Goal: Use online tool/utility: Utilize a website feature to perform a specific function

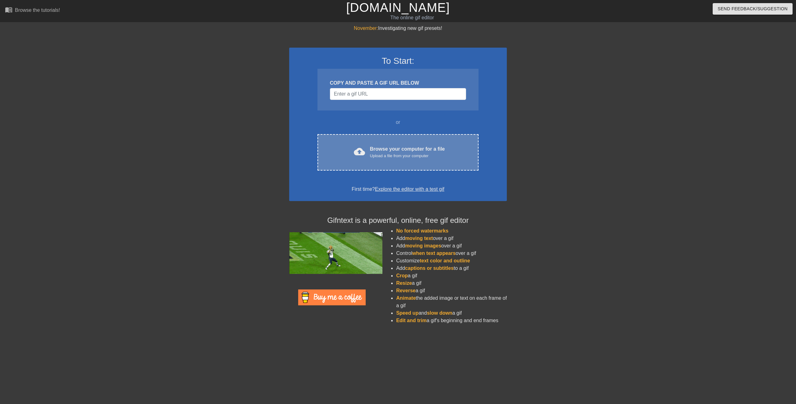
click at [386, 146] on div "Browse your computer for a file Upload a file from your computer" at bounding box center [407, 152] width 75 height 14
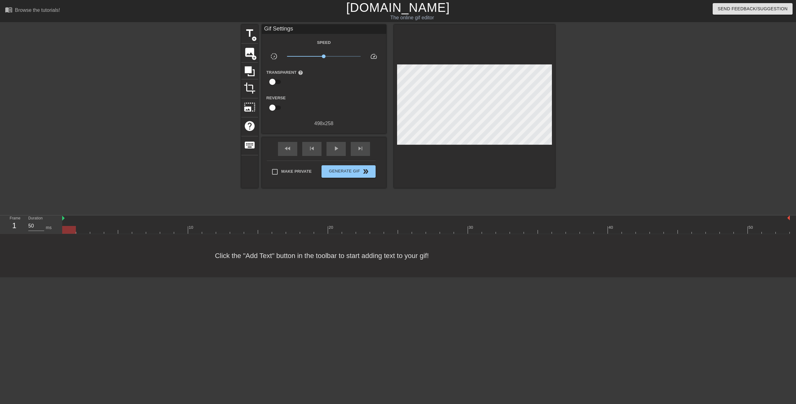
scroll to position [5, 0]
click at [251, 53] on span "image" at bounding box center [250, 52] width 12 height 12
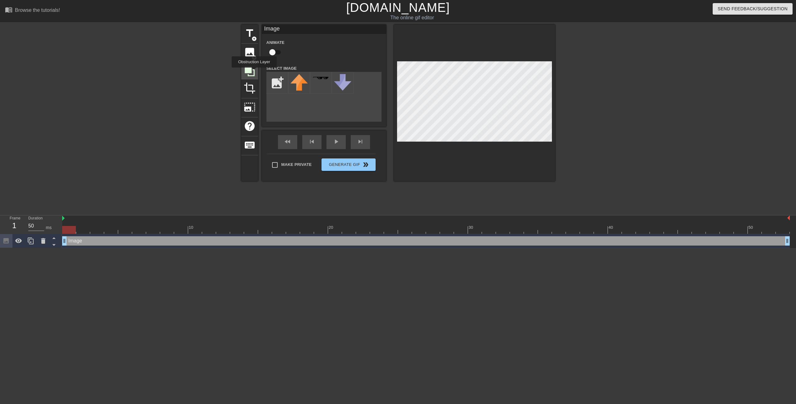
scroll to position [0, 0]
click at [281, 86] on input "file" at bounding box center [277, 82] width 21 height 21
type input "C:\fakepath\Logo.png"
click at [301, 86] on div at bounding box center [299, 83] width 22 height 22
click at [457, 144] on div at bounding box center [474, 103] width 161 height 156
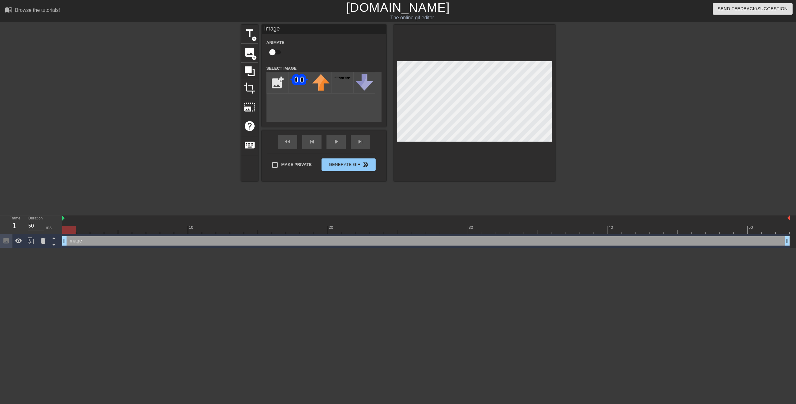
click at [562, 81] on div "title add_circle image add_circle crop photo_size_select_large help keyboard Im…" at bounding box center [398, 118] width 796 height 187
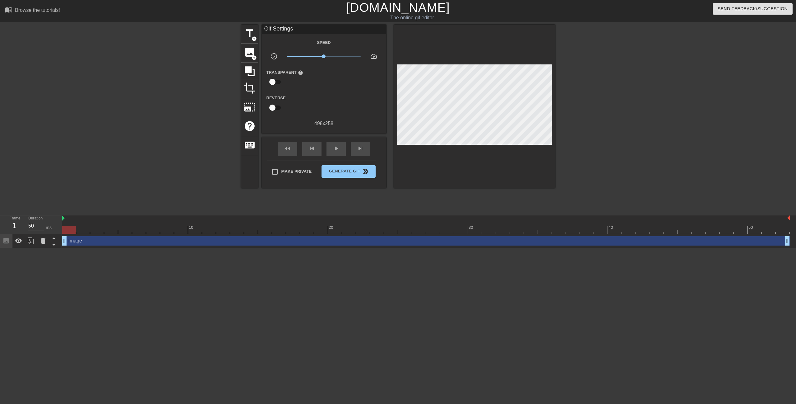
drag, startPoint x: 574, startPoint y: 78, endPoint x: 555, endPoint y: 80, distance: 18.7
click at [574, 79] on div at bounding box center [609, 118] width 93 height 187
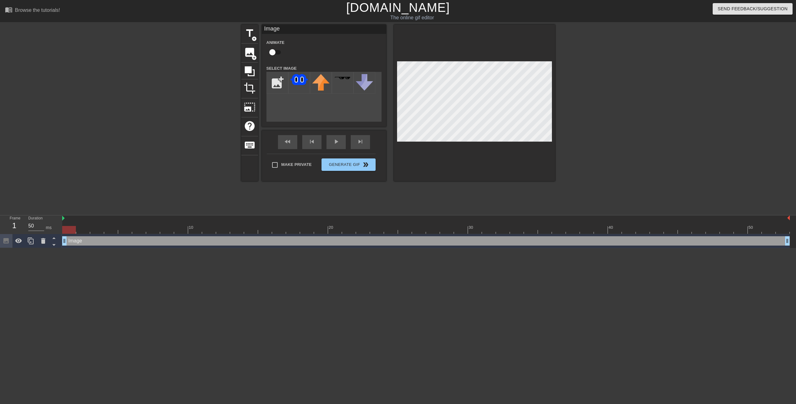
click at [582, 88] on div at bounding box center [609, 118] width 93 height 187
click at [619, 109] on div at bounding box center [609, 118] width 93 height 187
click at [588, 75] on div at bounding box center [609, 118] width 93 height 187
click at [596, 83] on div at bounding box center [609, 118] width 93 height 187
click at [601, 94] on div at bounding box center [609, 118] width 93 height 187
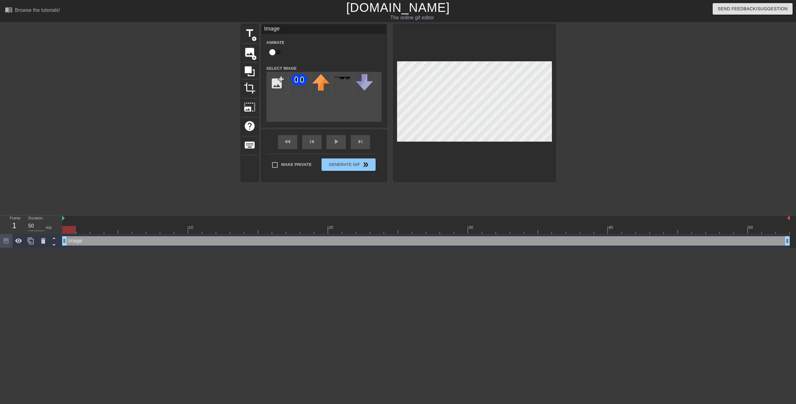
click at [569, 79] on div at bounding box center [609, 118] width 93 height 187
click at [605, 91] on div at bounding box center [609, 118] width 93 height 187
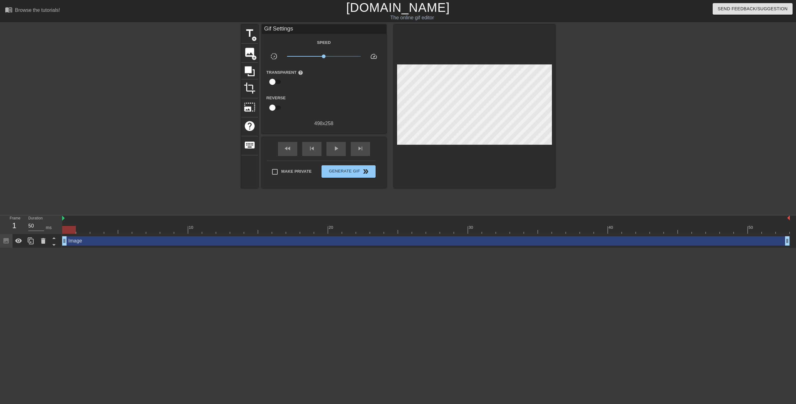
click at [214, 242] on div "Image drag_handle drag_handle" at bounding box center [426, 240] width 728 height 9
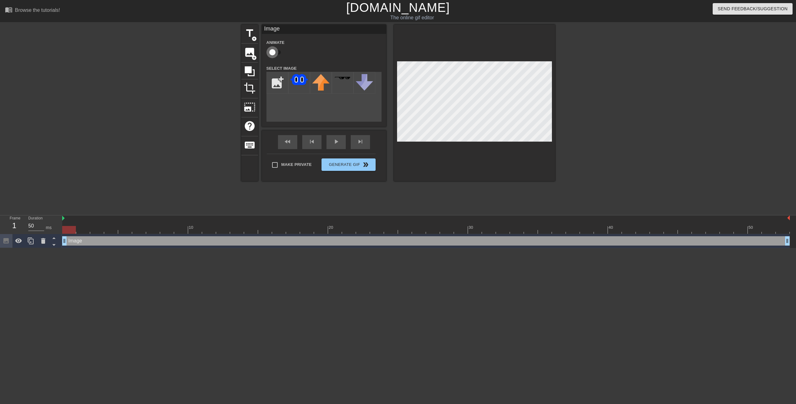
click at [275, 50] on input "checkbox" at bounding box center [272, 52] width 35 height 12
checkbox input "true"
click at [81, 222] on div at bounding box center [83, 225] width 14 height 8
drag, startPoint x: 80, startPoint y: 226, endPoint x: 72, endPoint y: 226, distance: 7.8
click at [72, 226] on div at bounding box center [69, 230] width 14 height 8
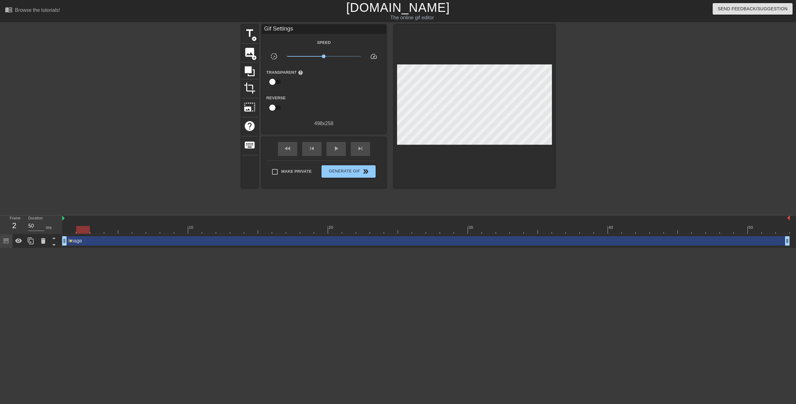
click at [628, 143] on div at bounding box center [609, 118] width 93 height 187
click at [403, 238] on div "Image drag_handle drag_handle" at bounding box center [426, 240] width 728 height 9
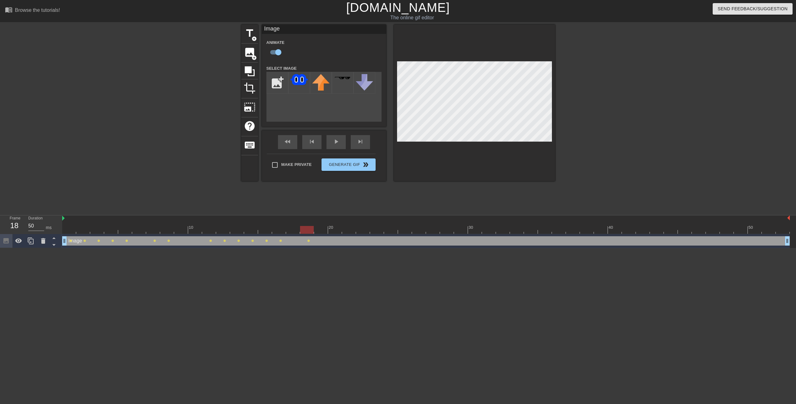
click at [588, 97] on div at bounding box center [609, 118] width 93 height 187
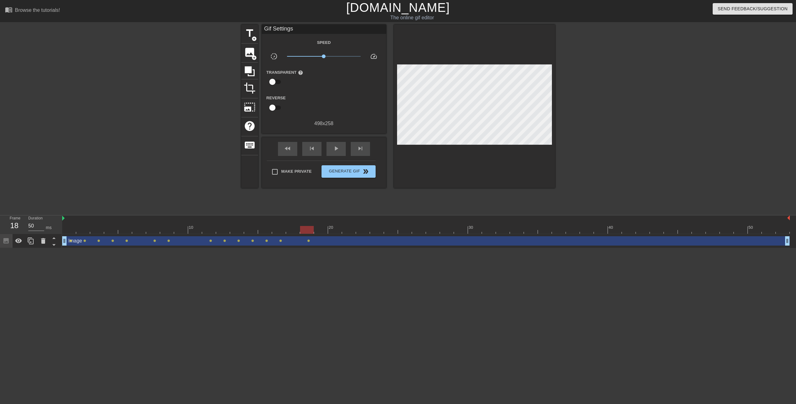
click at [309, 231] on div at bounding box center [307, 230] width 14 height 8
click at [327, 242] on div "Image drag_handle drag_handle" at bounding box center [426, 240] width 728 height 9
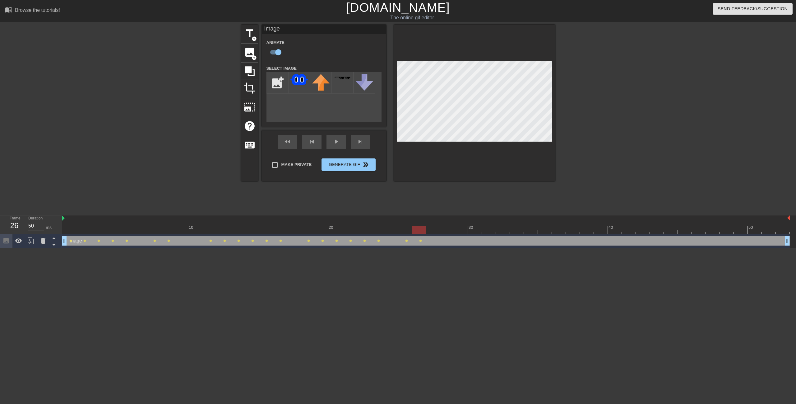
click at [578, 91] on div at bounding box center [609, 118] width 93 height 187
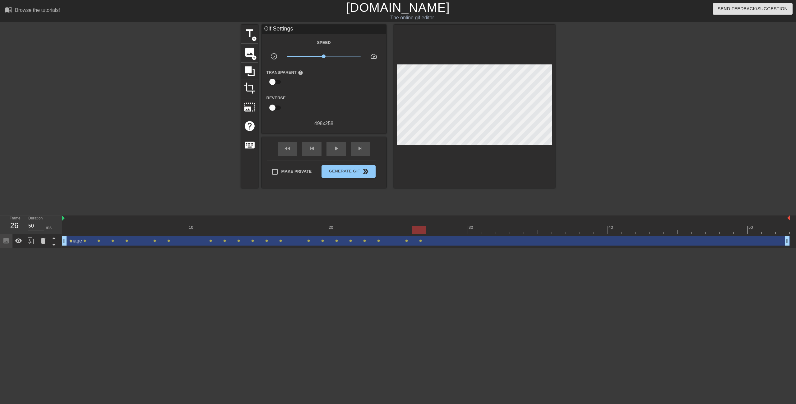
click at [404, 232] on div at bounding box center [426, 230] width 728 height 8
click at [597, 94] on div at bounding box center [609, 118] width 93 height 187
drag, startPoint x: 408, startPoint y: 227, endPoint x: 393, endPoint y: 224, distance: 15.9
click at [393, 224] on div "10 20 30 40 50" at bounding box center [426, 224] width 728 height 18
click at [597, 109] on div at bounding box center [609, 118] width 93 height 187
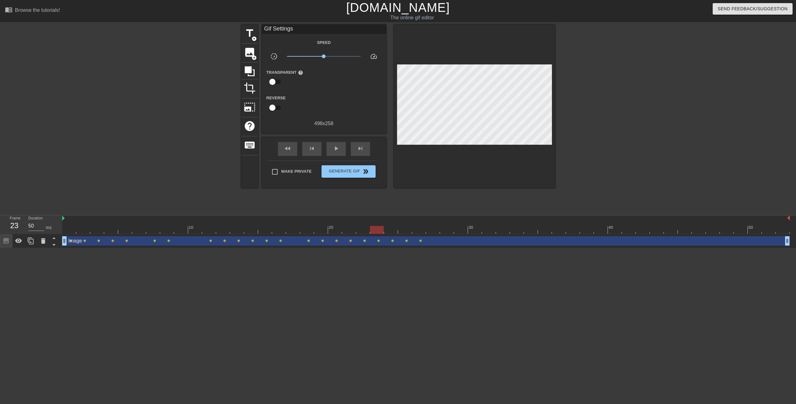
drag, startPoint x: 394, startPoint y: 230, endPoint x: 372, endPoint y: 228, distance: 22.2
click at [372, 228] on div at bounding box center [377, 230] width 14 height 8
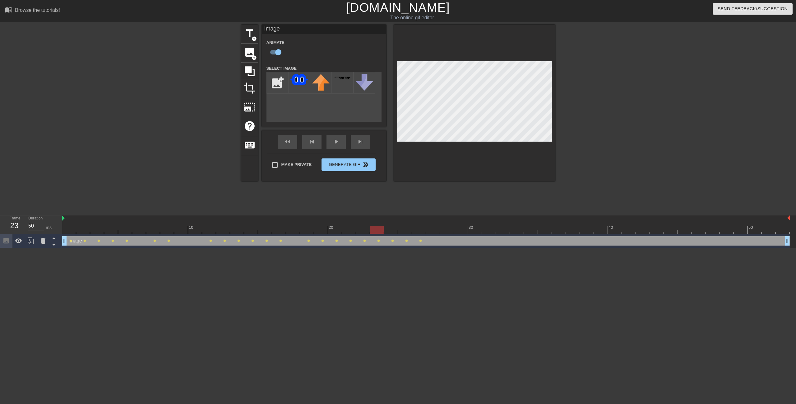
click at [597, 98] on div at bounding box center [609, 118] width 93 height 187
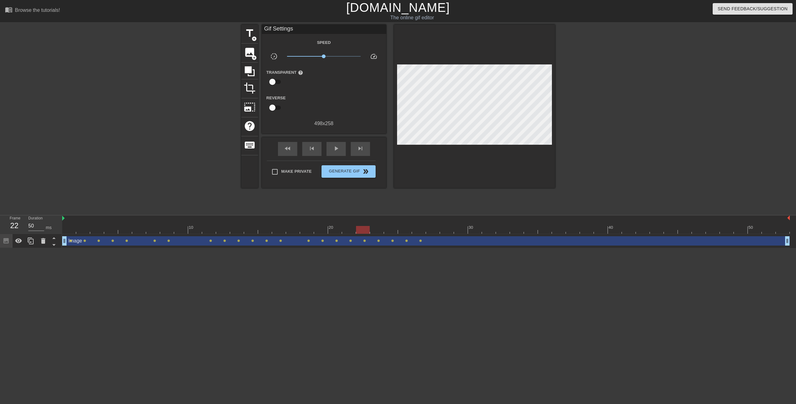
drag, startPoint x: 376, startPoint y: 229, endPoint x: 365, endPoint y: 230, distance: 11.0
click at [365, 230] on div at bounding box center [363, 230] width 14 height 8
click at [596, 91] on div at bounding box center [609, 118] width 93 height 187
drag, startPoint x: 363, startPoint y: 228, endPoint x: 291, endPoint y: 232, distance: 71.6
click at [291, 232] on div at bounding box center [293, 230] width 14 height 8
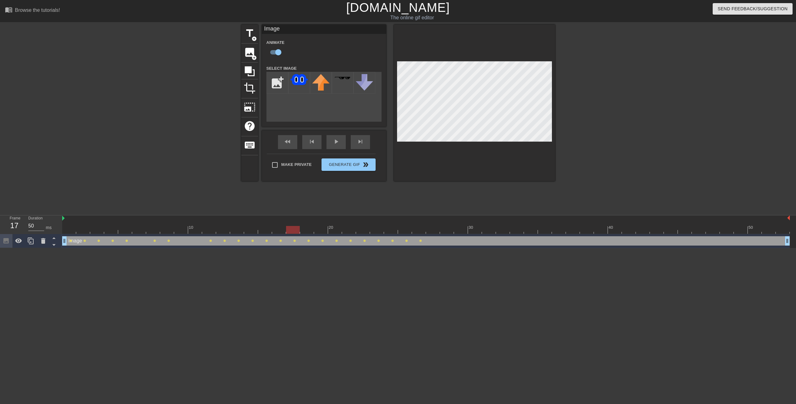
click at [642, 106] on div at bounding box center [609, 118] width 93 height 187
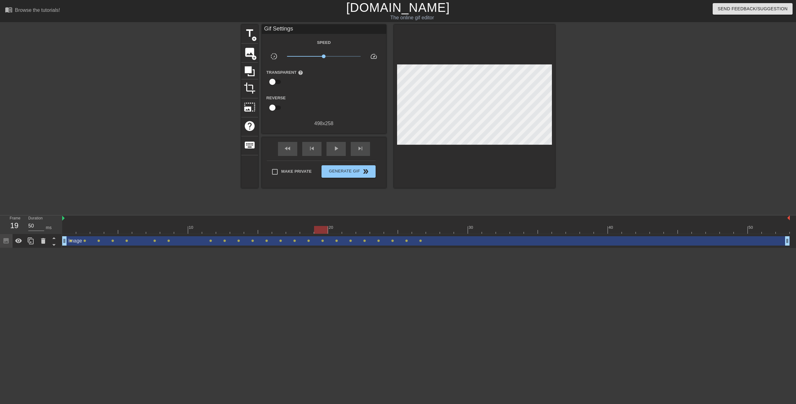
drag, startPoint x: 296, startPoint y: 230, endPoint x: 327, endPoint y: 225, distance: 30.8
click at [327, 225] on div "10 20 30 40 50" at bounding box center [426, 224] width 728 height 18
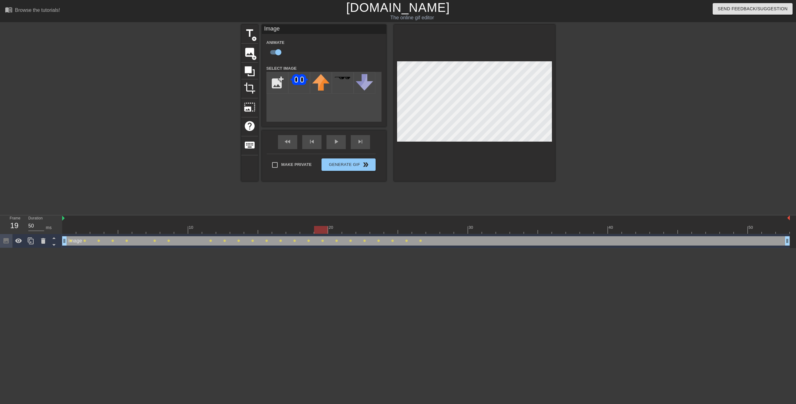
click at [597, 99] on div at bounding box center [609, 118] width 93 height 187
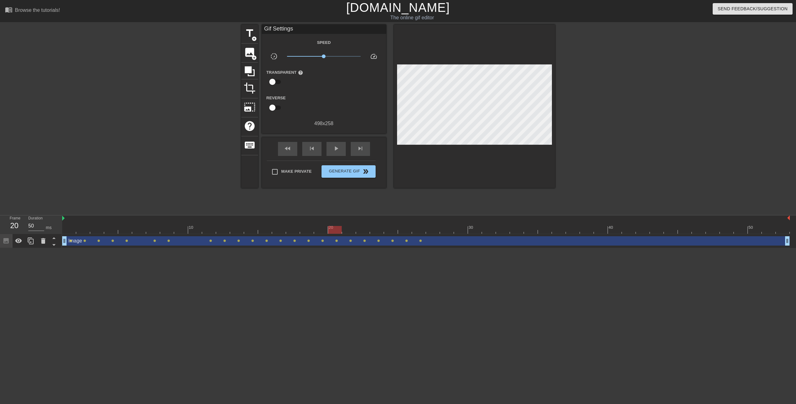
drag, startPoint x: 326, startPoint y: 226, endPoint x: 331, endPoint y: 225, distance: 5.3
click at [331, 225] on div "10 20 30 40 50" at bounding box center [426, 224] width 728 height 18
click at [596, 95] on div at bounding box center [609, 118] width 93 height 187
click at [589, 105] on div at bounding box center [609, 118] width 93 height 187
drag, startPoint x: 336, startPoint y: 228, endPoint x: 429, endPoint y: 235, distance: 93.2
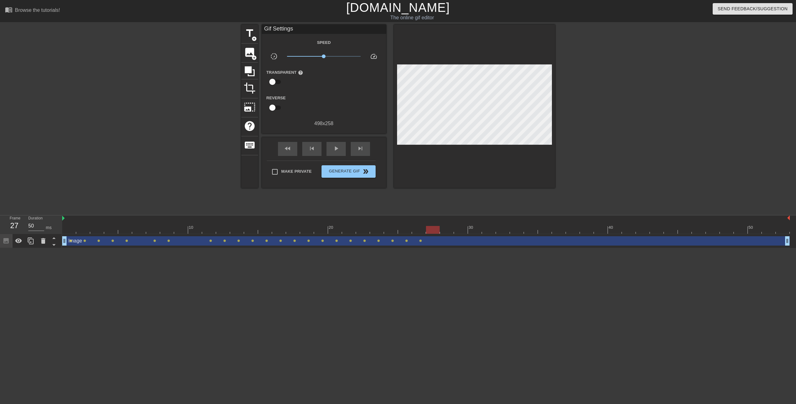
click at [429, 235] on div "10 20 30 40 50 Image drag_handle drag_handle lens lens lens lens lens lens lens…" at bounding box center [429, 231] width 734 height 33
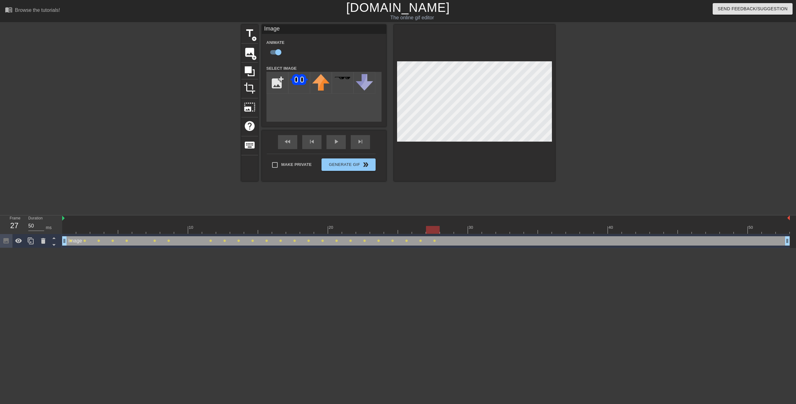
click at [621, 98] on div at bounding box center [609, 118] width 93 height 187
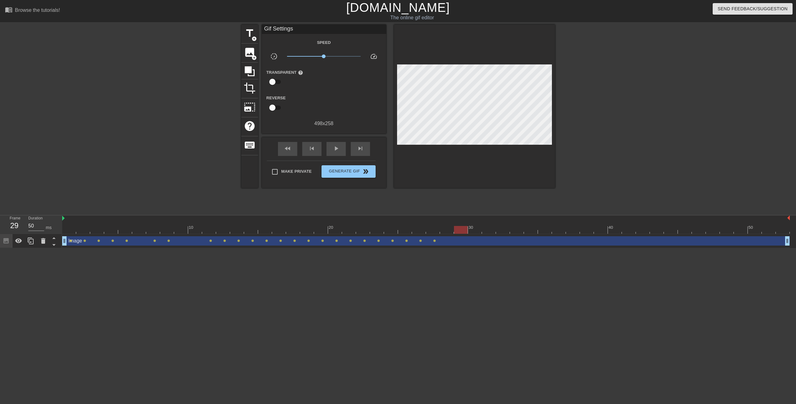
click at [515, 239] on div "Image drag_handle drag_handle" at bounding box center [426, 240] width 728 height 9
click at [668, 144] on div "title add_circle image add_circle crop photo_size_select_large help keyboard Gi…" at bounding box center [398, 118] width 796 height 187
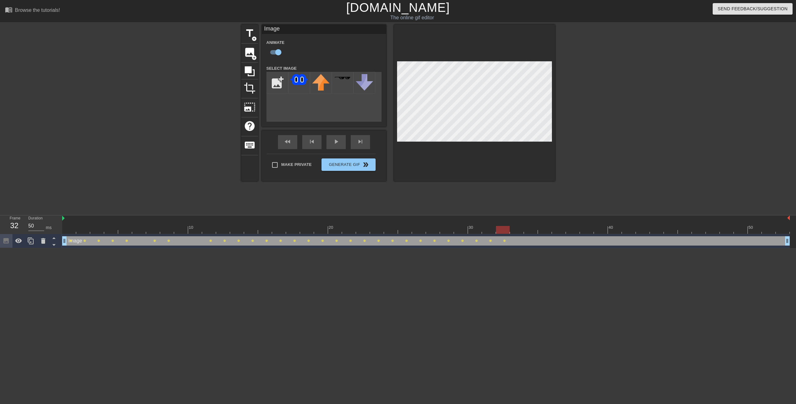
click at [511, 61] on div at bounding box center [474, 103] width 161 height 156
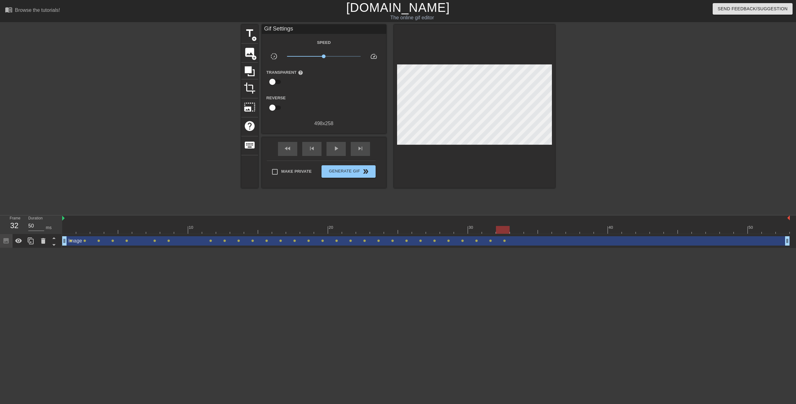
click at [612, 96] on div at bounding box center [609, 118] width 93 height 187
drag, startPoint x: 500, startPoint y: 229, endPoint x: 486, endPoint y: 228, distance: 14.1
click at [486, 228] on div at bounding box center [489, 230] width 14 height 8
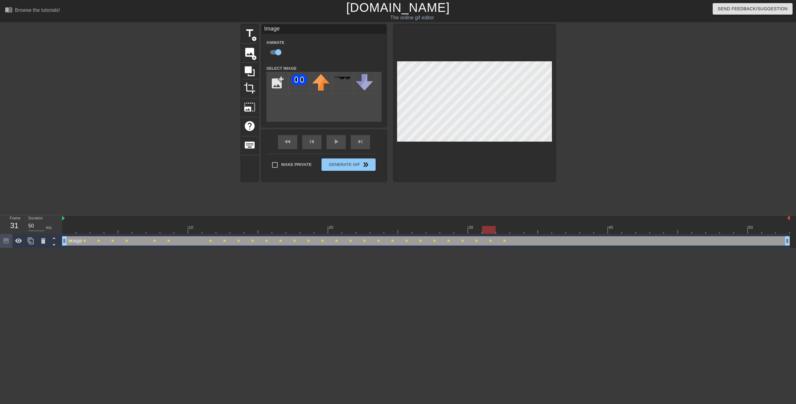
click at [596, 98] on div at bounding box center [609, 118] width 93 height 187
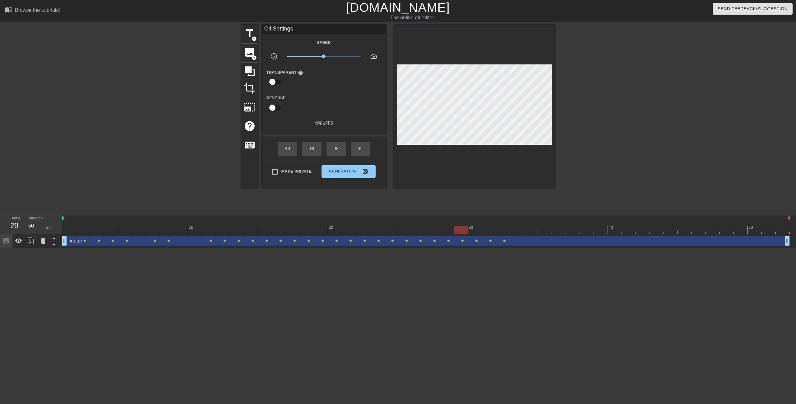
drag, startPoint x: 489, startPoint y: 231, endPoint x: 467, endPoint y: 230, distance: 22.1
click at [467, 230] on div at bounding box center [461, 230] width 14 height 8
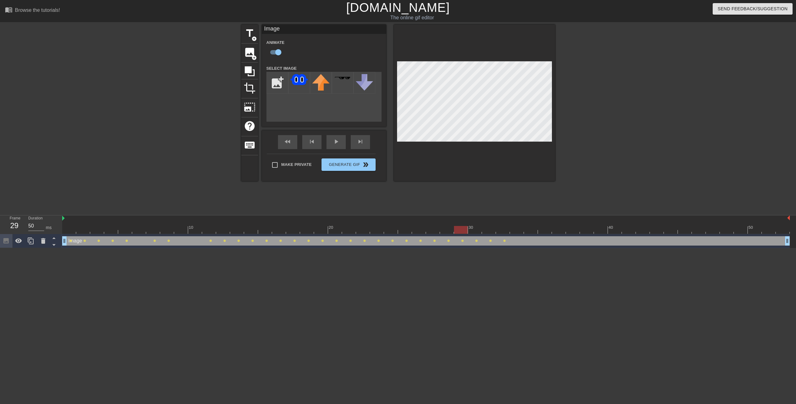
click at [597, 94] on div at bounding box center [609, 118] width 93 height 187
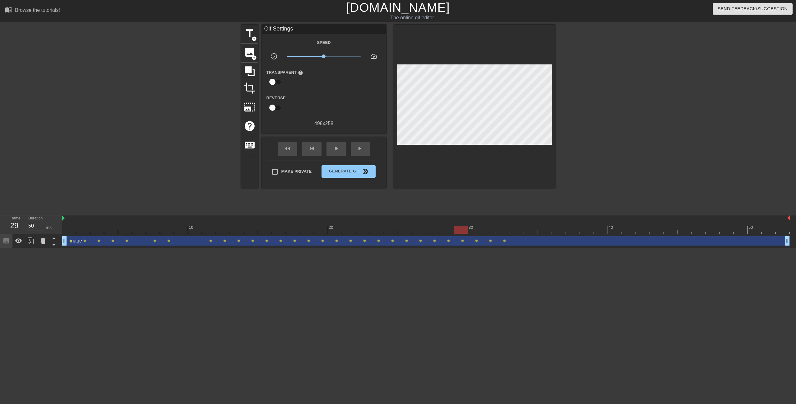
click at [570, 85] on div at bounding box center [609, 118] width 93 height 187
drag, startPoint x: 462, startPoint y: 230, endPoint x: 447, endPoint y: 224, distance: 15.7
click at [447, 224] on div "10 20 30 40 50" at bounding box center [426, 224] width 728 height 18
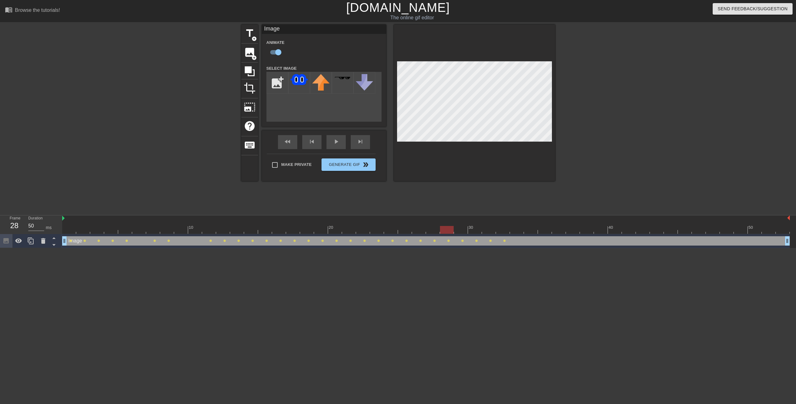
click at [633, 106] on div at bounding box center [609, 118] width 93 height 187
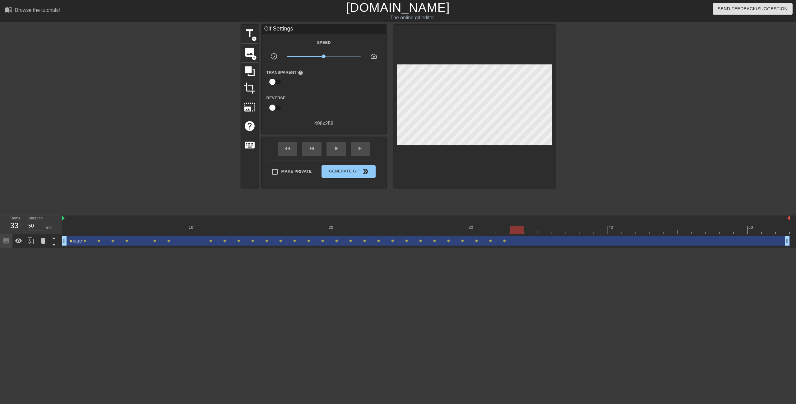
drag, startPoint x: 447, startPoint y: 229, endPoint x: 515, endPoint y: 232, distance: 68.2
click at [515, 232] on div at bounding box center [517, 230] width 14 height 8
click at [593, 116] on div at bounding box center [609, 118] width 93 height 187
click at [611, 102] on div at bounding box center [609, 118] width 93 height 187
click at [567, 89] on div at bounding box center [609, 118] width 93 height 187
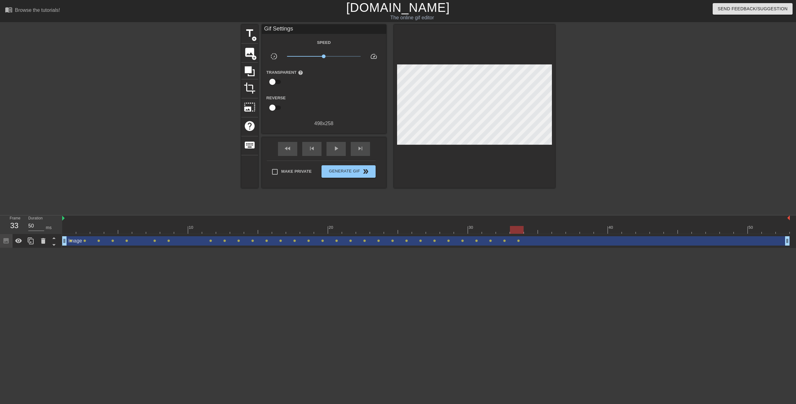
click at [581, 88] on div at bounding box center [609, 118] width 93 height 187
click at [609, 97] on div at bounding box center [609, 118] width 93 height 187
click at [633, 111] on div at bounding box center [609, 118] width 93 height 187
drag, startPoint x: 519, startPoint y: 231, endPoint x: 526, endPoint y: 229, distance: 7.9
click at [526, 229] on div at bounding box center [531, 230] width 14 height 8
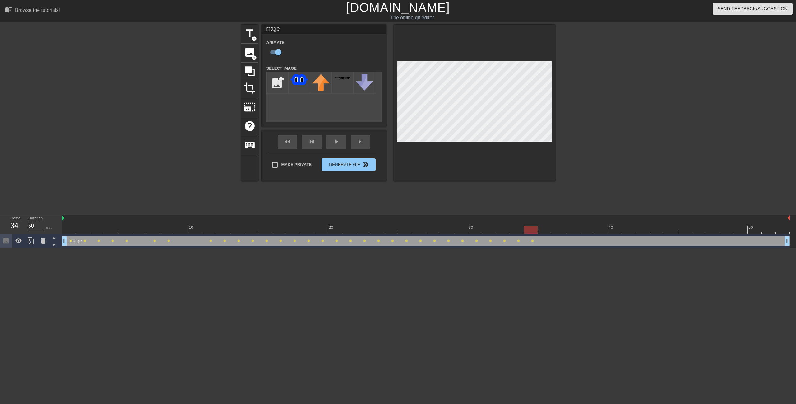
click at [633, 122] on div at bounding box center [609, 118] width 93 height 187
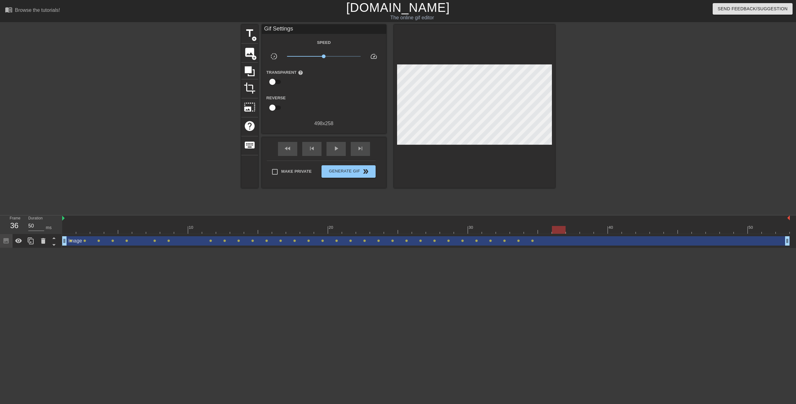
drag, startPoint x: 531, startPoint y: 228, endPoint x: 557, endPoint y: 228, distance: 26.1
click at [557, 228] on div at bounding box center [559, 230] width 14 height 8
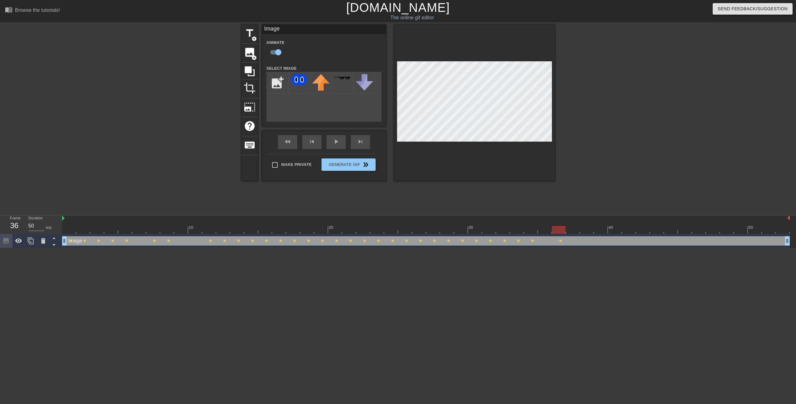
drag, startPoint x: 556, startPoint y: 230, endPoint x: 565, endPoint y: 229, distance: 9.2
click at [565, 229] on div at bounding box center [559, 230] width 14 height 8
click at [600, 89] on div at bounding box center [609, 118] width 93 height 187
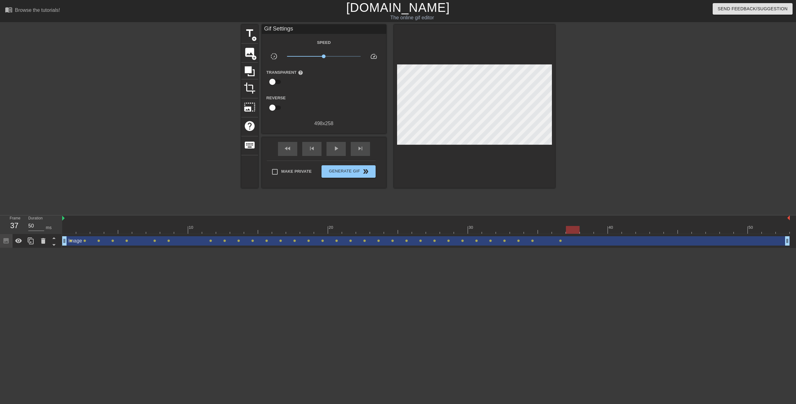
drag, startPoint x: 561, startPoint y: 231, endPoint x: 567, endPoint y: 233, distance: 6.4
click at [567, 233] on div at bounding box center [573, 230] width 14 height 8
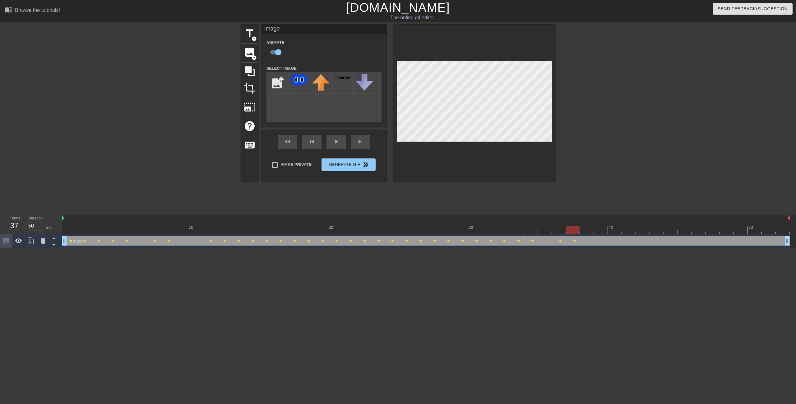
click at [669, 133] on div "title add_circle image add_circle crop photo_size_select_large help keyboard Im…" at bounding box center [398, 118] width 796 height 187
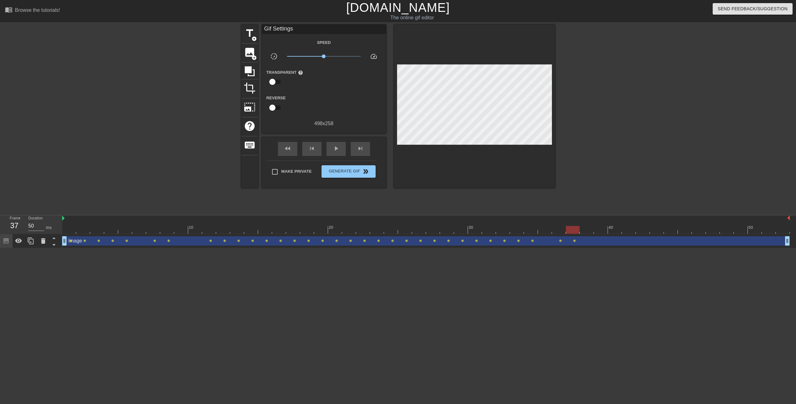
drag, startPoint x: 573, startPoint y: 234, endPoint x: 577, endPoint y: 233, distance: 3.8
click at [577, 233] on div "10 20 30 40 50 Image drag_handle drag_handle lens lens lens lens lens lens lens…" at bounding box center [429, 231] width 734 height 33
drag, startPoint x: 572, startPoint y: 230, endPoint x: 583, endPoint y: 230, distance: 10.9
click at [583, 230] on div at bounding box center [587, 230] width 14 height 8
click at [642, 115] on div at bounding box center [609, 118] width 93 height 187
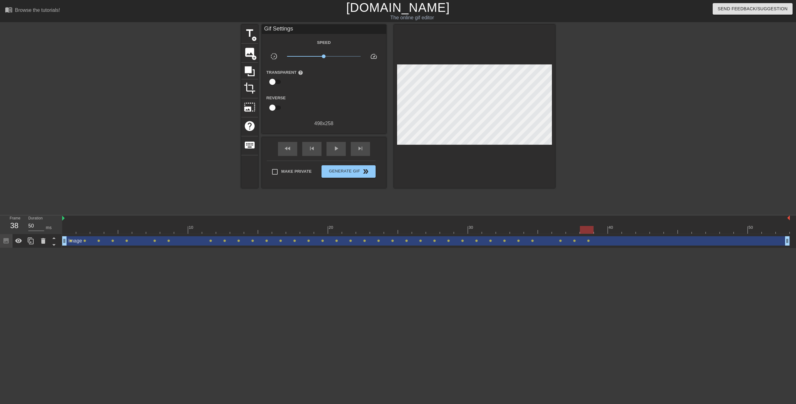
click at [645, 107] on div at bounding box center [609, 118] width 93 height 187
drag, startPoint x: 588, startPoint y: 230, endPoint x: 598, endPoint y: 232, distance: 9.8
click at [598, 232] on div at bounding box center [601, 230] width 14 height 8
click at [632, 105] on div at bounding box center [609, 118] width 93 height 187
click at [614, 88] on div at bounding box center [609, 118] width 93 height 187
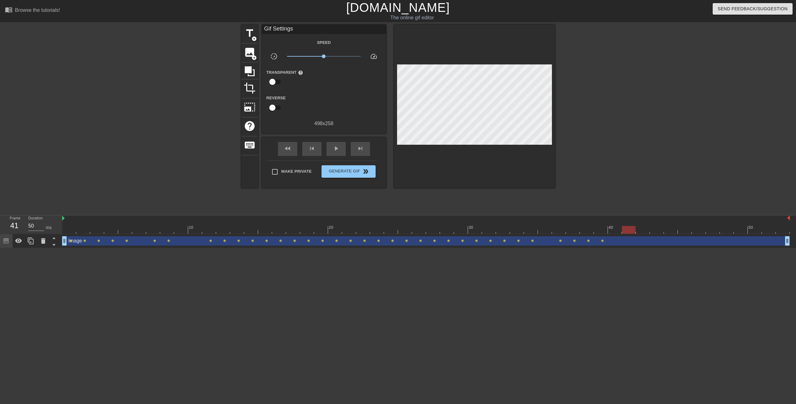
drag, startPoint x: 603, startPoint y: 229, endPoint x: 610, endPoint y: 227, distance: 7.3
click at [610, 227] on div at bounding box center [426, 230] width 728 height 8
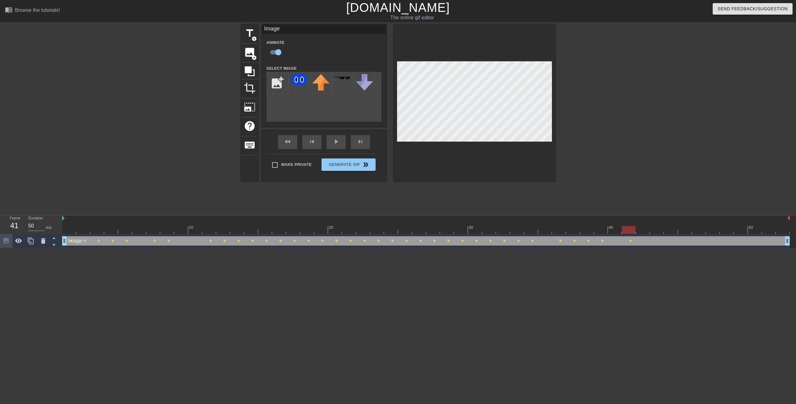
click at [521, 60] on div at bounding box center [474, 103] width 161 height 156
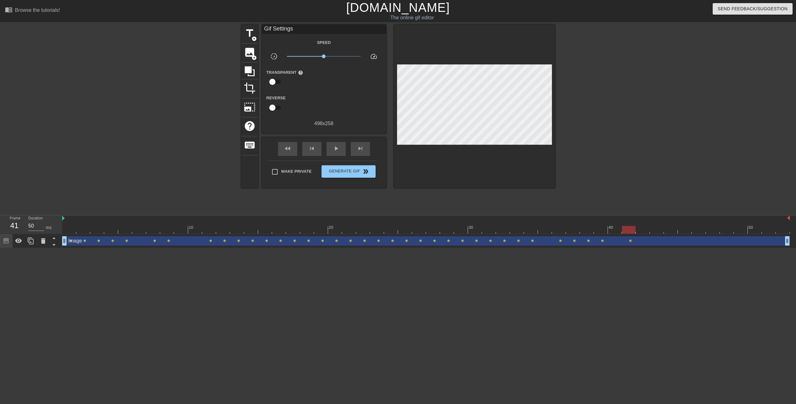
click at [638, 110] on div at bounding box center [609, 118] width 93 height 187
drag, startPoint x: 630, startPoint y: 232, endPoint x: 647, endPoint y: 232, distance: 17.1
click at [647, 232] on div at bounding box center [643, 230] width 14 height 8
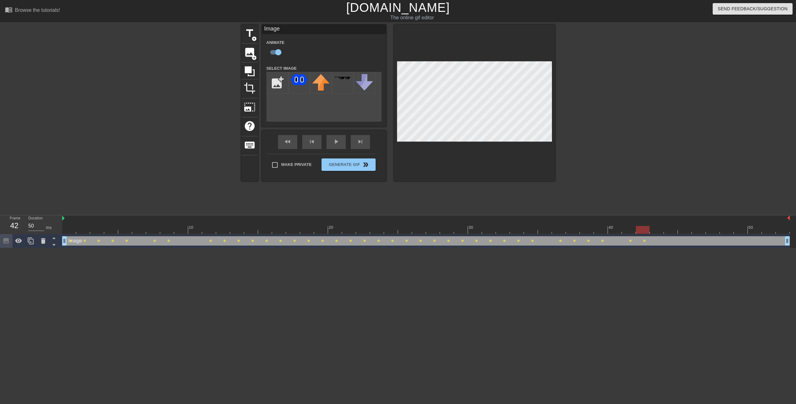
click at [618, 101] on div at bounding box center [609, 118] width 93 height 187
click at [521, 61] on div at bounding box center [474, 103] width 161 height 156
drag, startPoint x: 644, startPoint y: 226, endPoint x: 651, endPoint y: 225, distance: 6.9
click at [651, 225] on div "10 20 30 40 50" at bounding box center [426, 224] width 728 height 18
click at [655, 229] on div at bounding box center [657, 230] width 14 height 8
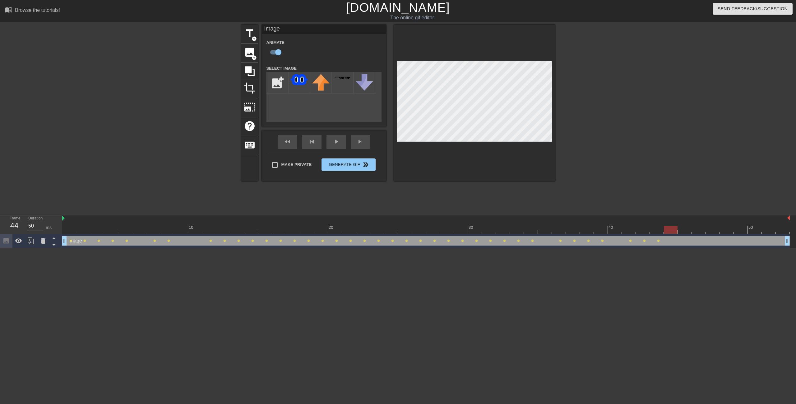
drag, startPoint x: 656, startPoint y: 228, endPoint x: 665, endPoint y: 228, distance: 9.6
click at [665, 228] on div at bounding box center [671, 230] width 14 height 8
click at [670, 230] on div at bounding box center [671, 230] width 14 height 8
drag, startPoint x: 673, startPoint y: 229, endPoint x: 681, endPoint y: 228, distance: 7.5
click at [681, 228] on div at bounding box center [685, 230] width 14 height 8
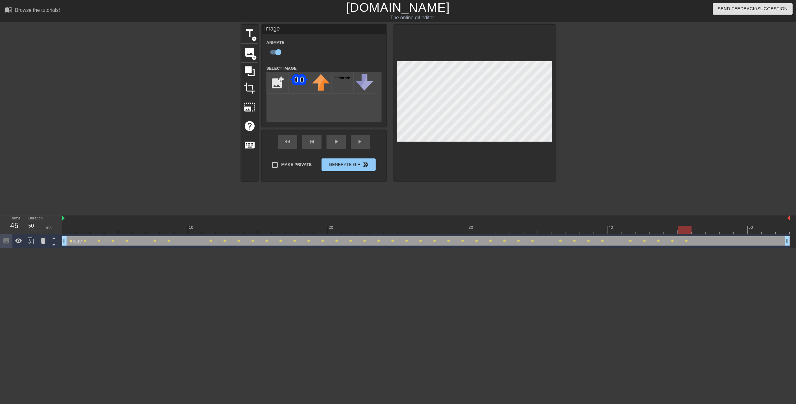
click at [685, 229] on div at bounding box center [685, 230] width 14 height 8
click at [683, 230] on div at bounding box center [685, 230] width 14 height 8
click at [697, 232] on div at bounding box center [426, 230] width 728 height 8
drag, startPoint x: 698, startPoint y: 231, endPoint x: 783, endPoint y: 236, distance: 85.0
click at [783, 236] on div "10 20 30 40 50 Image drag_handle drag_handle lens lens lens lens lens lens lens…" at bounding box center [429, 231] width 734 height 33
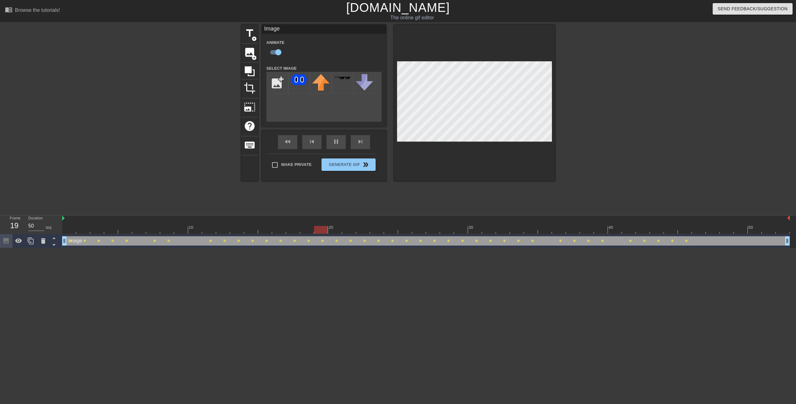
click at [636, 135] on div at bounding box center [609, 118] width 93 height 187
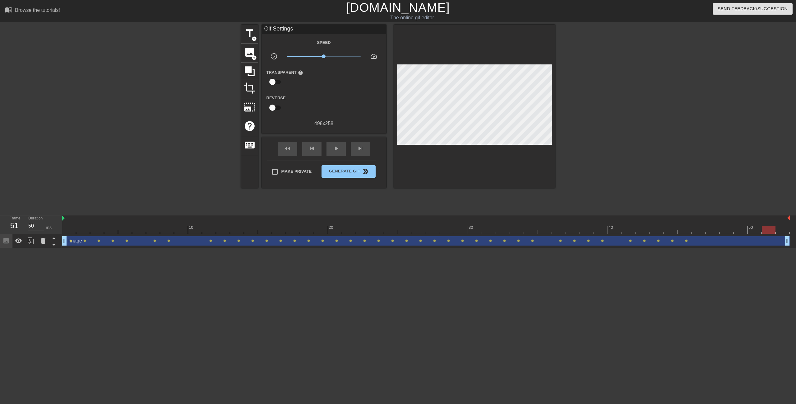
click at [695, 232] on div at bounding box center [426, 230] width 728 height 8
drag, startPoint x: 698, startPoint y: 230, endPoint x: 704, endPoint y: 228, distance: 6.9
click at [704, 229] on div at bounding box center [699, 230] width 14 height 8
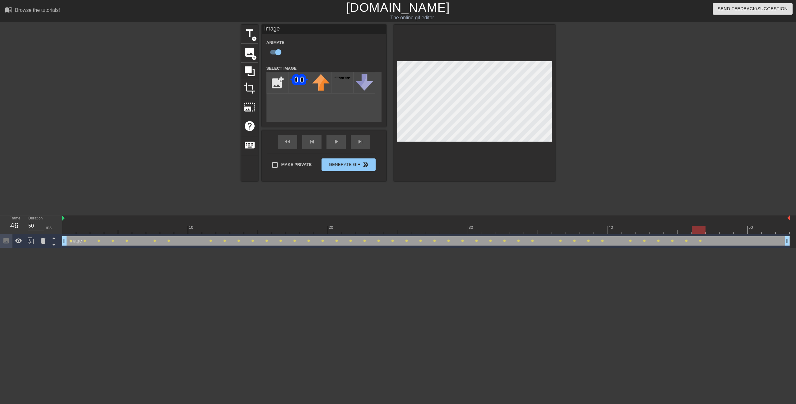
click at [535, 60] on div at bounding box center [474, 103] width 161 height 156
drag, startPoint x: 699, startPoint y: 231, endPoint x: 711, endPoint y: 227, distance: 12.9
click at [714, 230] on div at bounding box center [713, 230] width 14 height 8
click at [647, 108] on div at bounding box center [609, 118] width 93 height 187
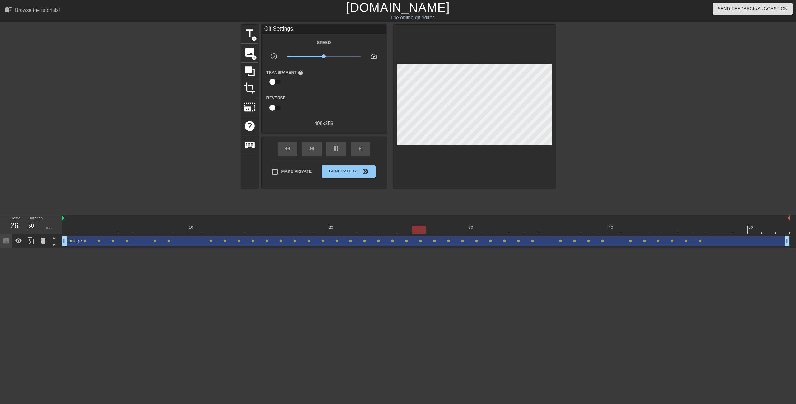
drag, startPoint x: 560, startPoint y: 97, endPoint x: 682, endPoint y: 113, distance: 122.6
click at [682, 113] on div "title add_circle image add_circle crop photo_size_select_large help keyboard Gi…" at bounding box center [398, 118] width 796 height 187
click at [365, 170] on span "double_arrow" at bounding box center [365, 171] width 7 height 7
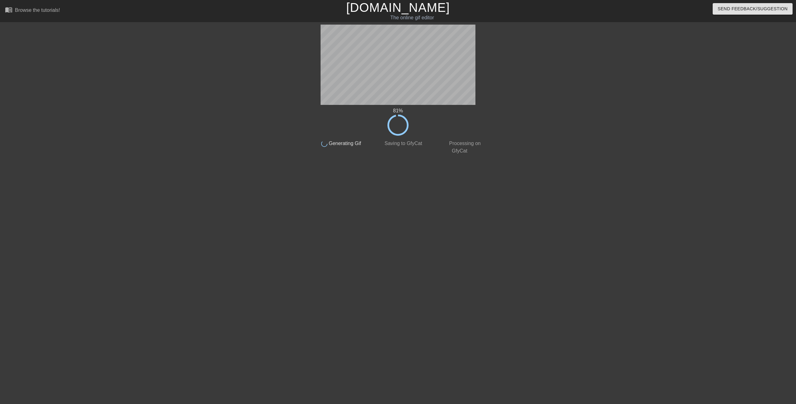
click at [522, 109] on div at bounding box center [539, 118] width 93 height 187
drag, startPoint x: 481, startPoint y: 84, endPoint x: 609, endPoint y: 98, distance: 128.5
click at [609, 98] on div "81 % done Generating Gif done Saving to GfyCat done Processing on GfyCat title …" at bounding box center [398, 118] width 796 height 187
click at [406, 121] on icon at bounding box center [397, 124] width 21 height 21
click at [406, 138] on div "done Saving to GfyCat" at bounding box center [398, 145] width 62 height 19
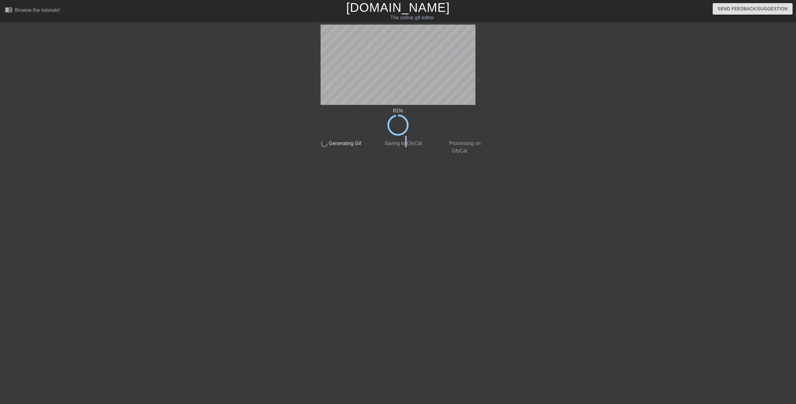
drag, startPoint x: 406, startPoint y: 147, endPoint x: 445, endPoint y: 165, distance: 43.8
click at [407, 146] on div "done Saving to GfyCat" at bounding box center [398, 145] width 62 height 19
click at [512, 88] on div at bounding box center [539, 118] width 93 height 187
click at [493, 100] on div at bounding box center [539, 118] width 93 height 187
click at [416, 130] on div "81 %" at bounding box center [397, 121] width 175 height 29
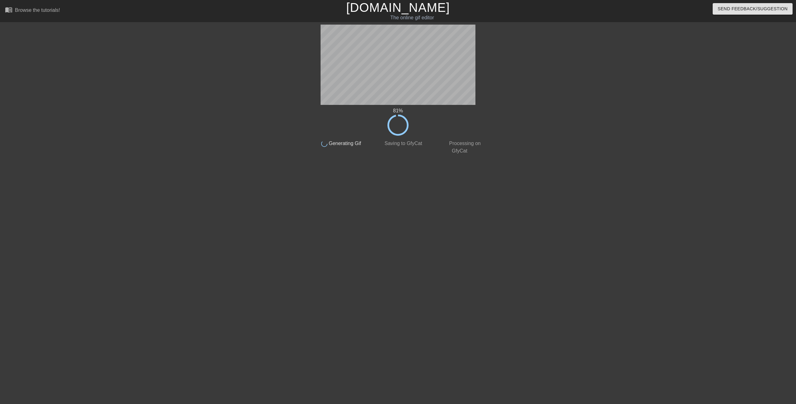
click at [406, 133] on icon at bounding box center [397, 124] width 21 height 21
click at [405, 146] on div "done Saving to GfyCat" at bounding box center [398, 145] width 62 height 19
click at [405, 146] on span "Saving to GfyCat" at bounding box center [402, 143] width 39 height 5
click at [444, 214] on html "menu_book Browse the tutorials! Gifntext.com The online gif editor Send Feedbac…" at bounding box center [398, 107] width 796 height 214
click at [371, 214] on html "menu_book Browse the tutorials! Gifntext.com The online gif editor Send Feedbac…" at bounding box center [398, 107] width 796 height 214
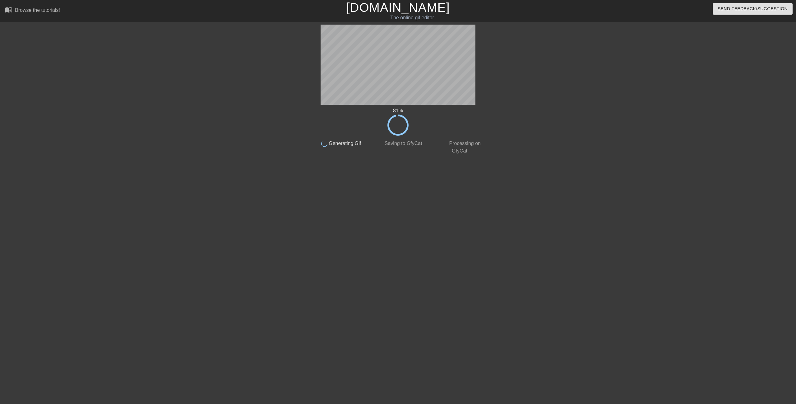
click at [435, 151] on div "done Processing on GfyCat" at bounding box center [460, 145] width 62 height 19
click at [470, 147] on div "done Processing on GfyCat" at bounding box center [460, 145] width 62 height 19
click at [419, 14] on link "[DOMAIN_NAME]" at bounding box center [398, 8] width 104 height 14
click at [455, 110] on div "81 %" at bounding box center [397, 110] width 175 height 7
click at [440, 147] on div "done Processing on GfyCat" at bounding box center [460, 145] width 62 height 19
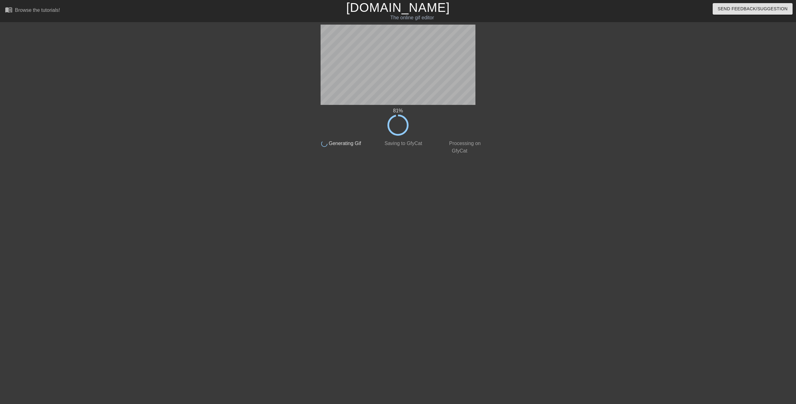
click at [458, 150] on span "Processing on GfyCat" at bounding box center [464, 147] width 33 height 13
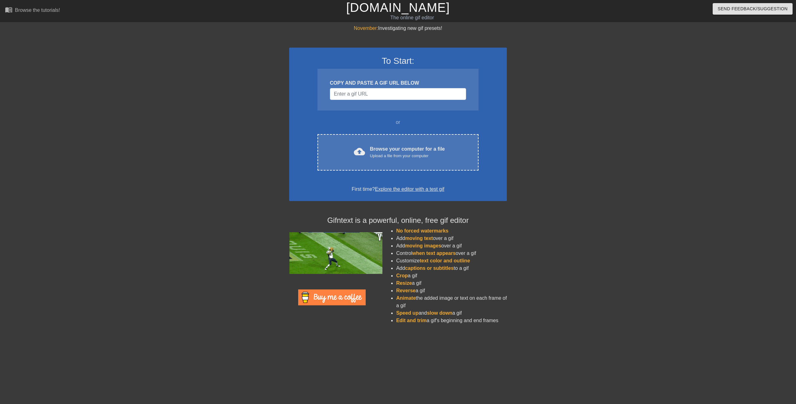
click at [383, 85] on div "COPY AND PASTE A GIF URL BELOW" at bounding box center [398, 82] width 136 height 7
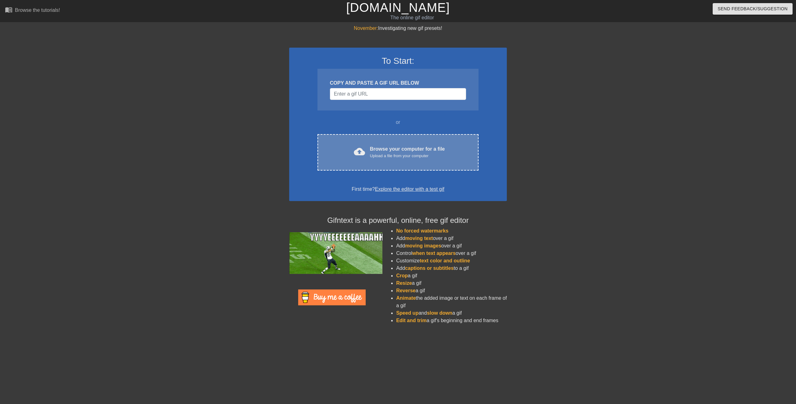
click at [410, 142] on div "cloud_upload Browse your computer for a file Upload a file from your computer C…" at bounding box center [398, 152] width 161 height 36
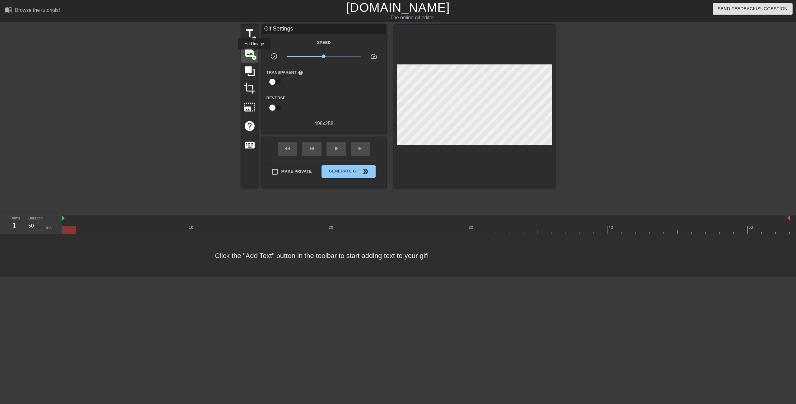
click at [252, 54] on span "image" at bounding box center [250, 52] width 12 height 12
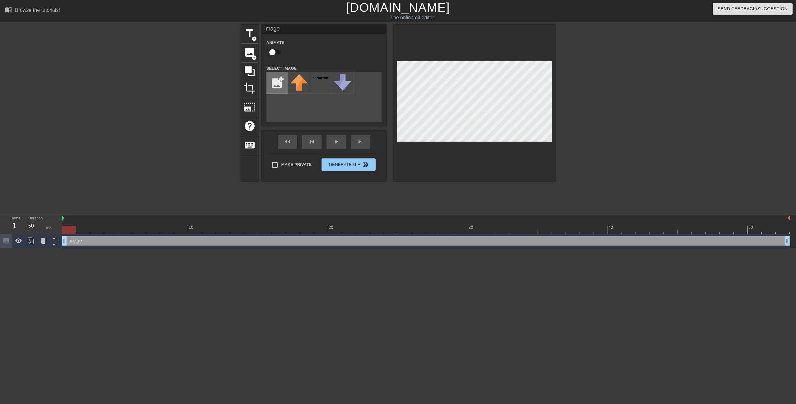
click at [271, 83] on input "file" at bounding box center [277, 82] width 21 height 21
type input "C:\fakepath\Logo.png"
click at [301, 84] on img at bounding box center [298, 79] width 17 height 11
click at [553, 90] on div at bounding box center [474, 103] width 161 height 156
click at [578, 86] on div at bounding box center [609, 118] width 93 height 187
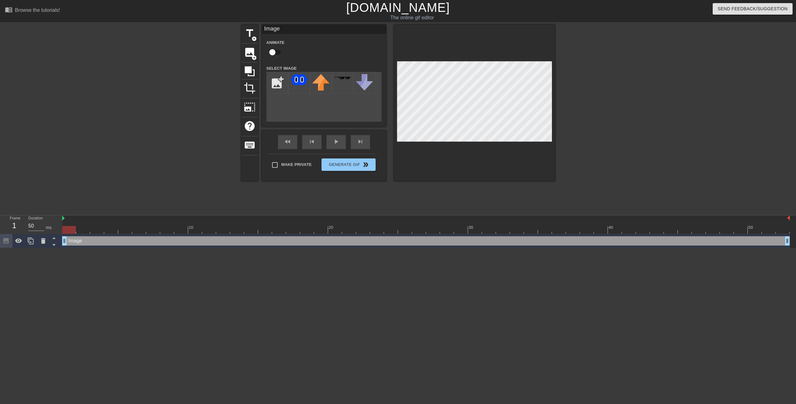
click at [569, 87] on div at bounding box center [609, 118] width 93 height 187
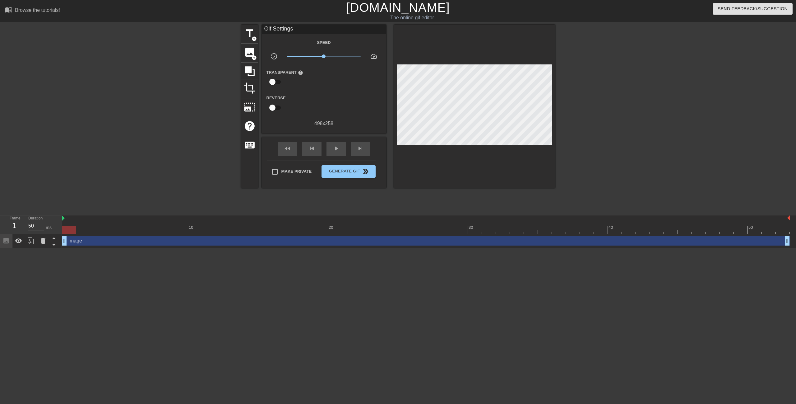
click at [81, 229] on div at bounding box center [426, 230] width 728 height 8
drag, startPoint x: 81, startPoint y: 229, endPoint x: 66, endPoint y: 228, distance: 15.6
click at [66, 228] on div at bounding box center [69, 230] width 14 height 8
click at [197, 241] on div "Image drag_handle drag_handle" at bounding box center [426, 240] width 728 height 9
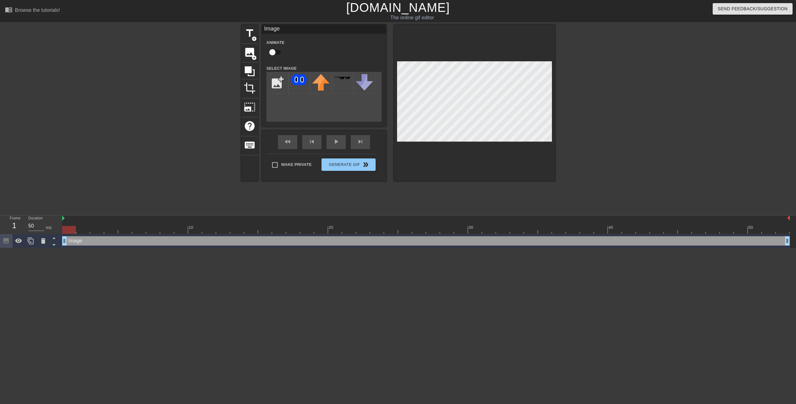
click at [271, 48] on input "checkbox" at bounding box center [272, 52] width 35 height 12
checkbox input "true"
click at [145, 248] on html "menu_book Browse the tutorials! [DOMAIN_NAME] The online gif editor Send Feedba…" at bounding box center [398, 124] width 796 height 248
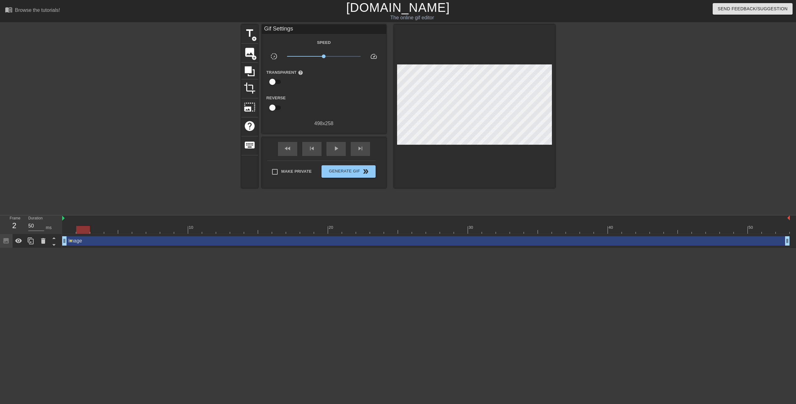
click at [83, 231] on div at bounding box center [426, 230] width 728 height 8
click at [587, 88] on div at bounding box center [609, 118] width 93 height 187
click at [496, 242] on div "Image drag_handle drag_handle" at bounding box center [426, 240] width 728 height 9
click at [604, 158] on div at bounding box center [609, 118] width 93 height 187
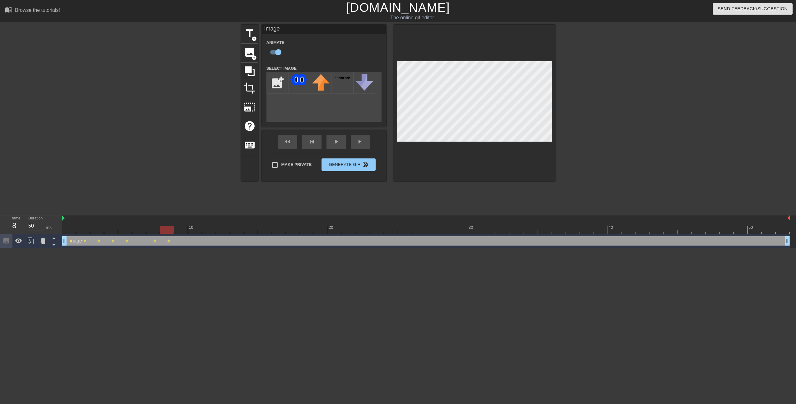
click at [504, 61] on div at bounding box center [474, 103] width 161 height 156
click at [608, 77] on div at bounding box center [609, 118] width 93 height 187
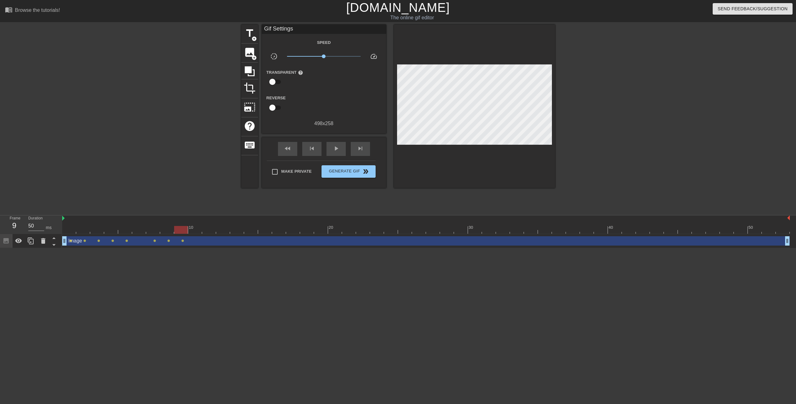
click at [586, 77] on div at bounding box center [609, 118] width 93 height 187
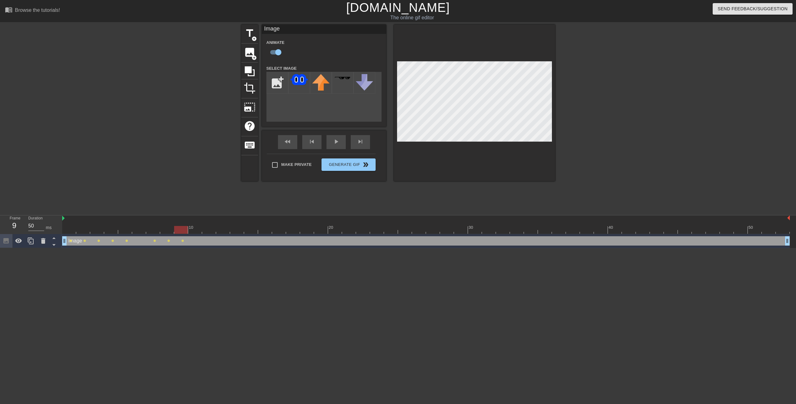
drag, startPoint x: 653, startPoint y: 81, endPoint x: 654, endPoint y: 77, distance: 4.5
click at [654, 77] on div at bounding box center [609, 118] width 93 height 187
click at [601, 87] on div at bounding box center [609, 118] width 93 height 187
click at [564, 81] on div at bounding box center [609, 118] width 93 height 187
click at [589, 88] on div at bounding box center [609, 118] width 93 height 187
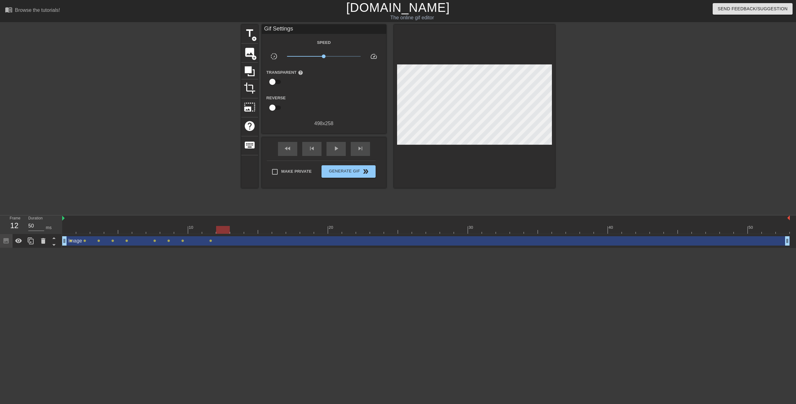
drag, startPoint x: 365, startPoint y: 239, endPoint x: 373, endPoint y: 236, distance: 8.8
click at [365, 239] on div "Image drag_handle drag_handle" at bounding box center [426, 240] width 728 height 9
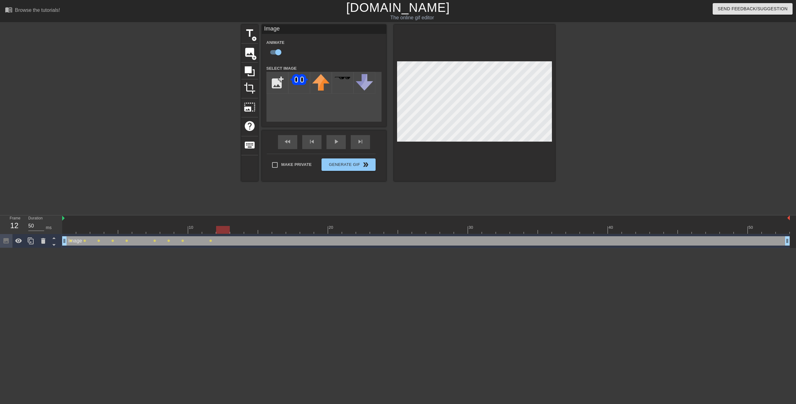
drag, startPoint x: 67, startPoint y: 228, endPoint x: 220, endPoint y: 229, distance: 152.1
click at [220, 229] on div at bounding box center [223, 230] width 14 height 8
click at [633, 151] on div at bounding box center [609, 118] width 93 height 187
click at [584, 92] on div at bounding box center [609, 118] width 93 height 187
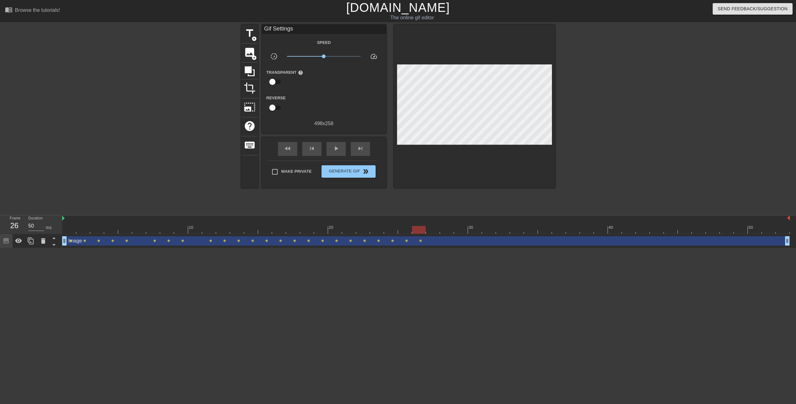
click at [570, 90] on div at bounding box center [609, 118] width 93 height 187
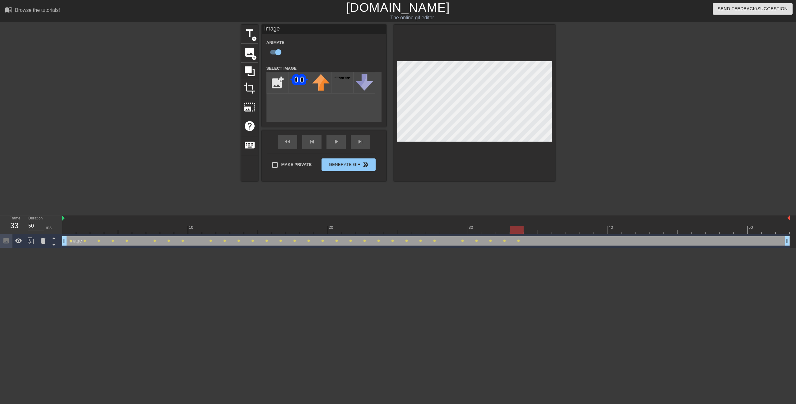
click at [515, 60] on div at bounding box center [474, 103] width 161 height 156
click at [603, 106] on div at bounding box center [609, 118] width 93 height 187
click at [524, 58] on div at bounding box center [474, 103] width 161 height 156
click at [606, 113] on div at bounding box center [609, 118] width 93 height 187
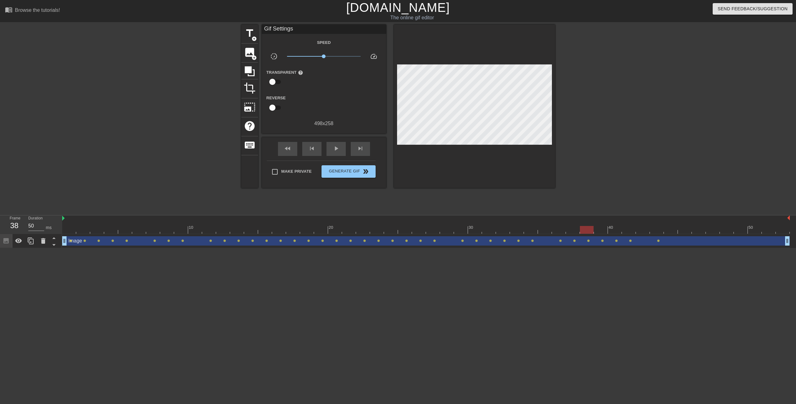
click at [628, 108] on div at bounding box center [609, 118] width 93 height 187
drag, startPoint x: 552, startPoint y: 150, endPoint x: 636, endPoint y: 122, distance: 88.6
click at [636, 122] on div at bounding box center [609, 118] width 93 height 187
click at [357, 166] on button "Generate Gif double_arrow" at bounding box center [349, 171] width 54 height 12
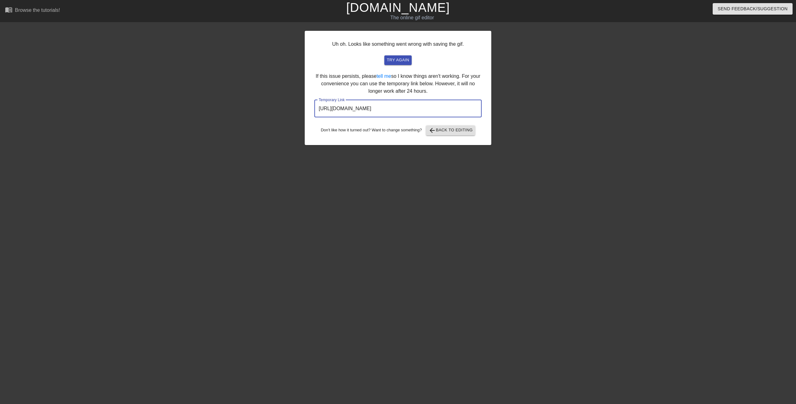
click at [471, 106] on input "[URL][DOMAIN_NAME]" at bounding box center [397, 108] width 167 height 17
click at [468, 106] on input "[URL][DOMAIN_NAME]" at bounding box center [397, 108] width 167 height 17
